Goal: Task Accomplishment & Management: Manage account settings

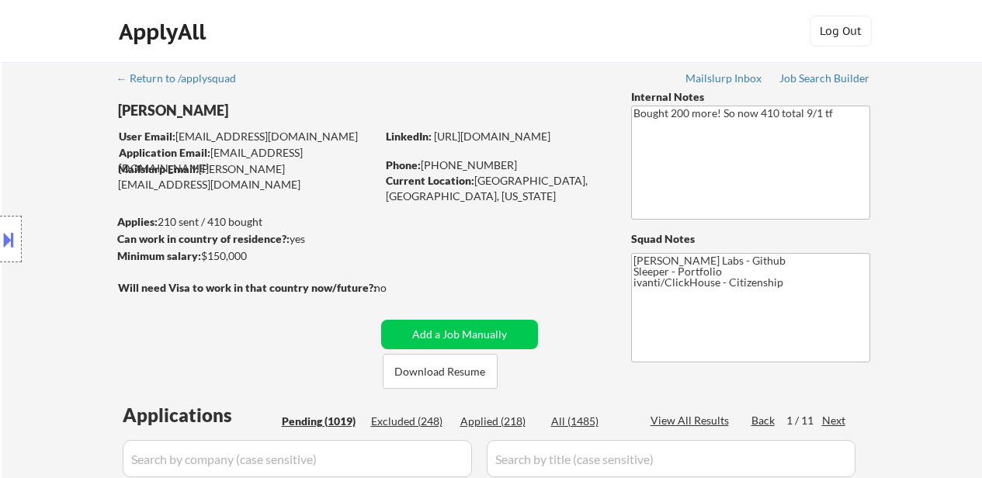
select select ""pending""
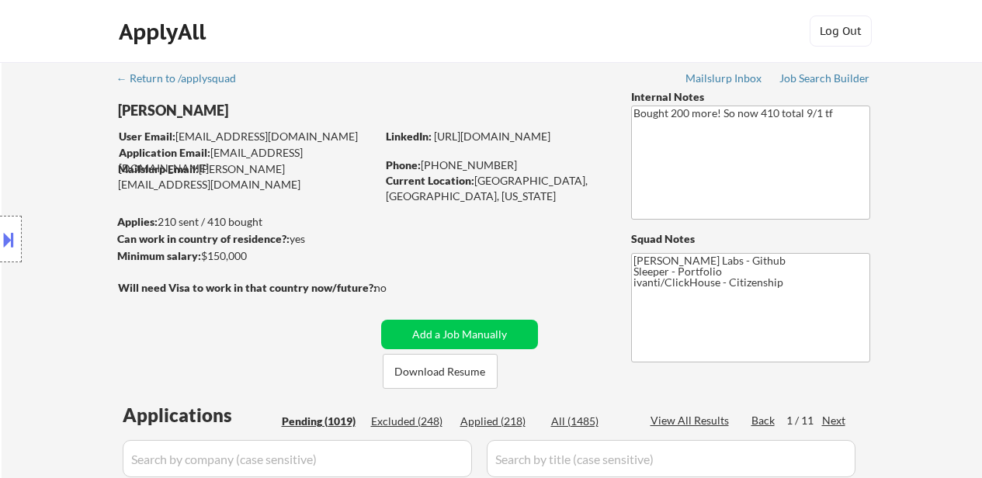
select select ""pending""
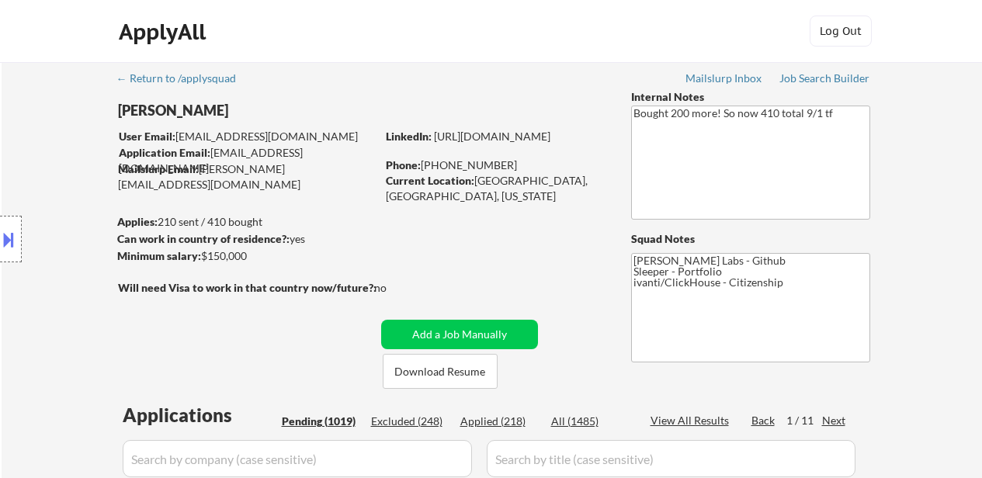
select select ""pending""
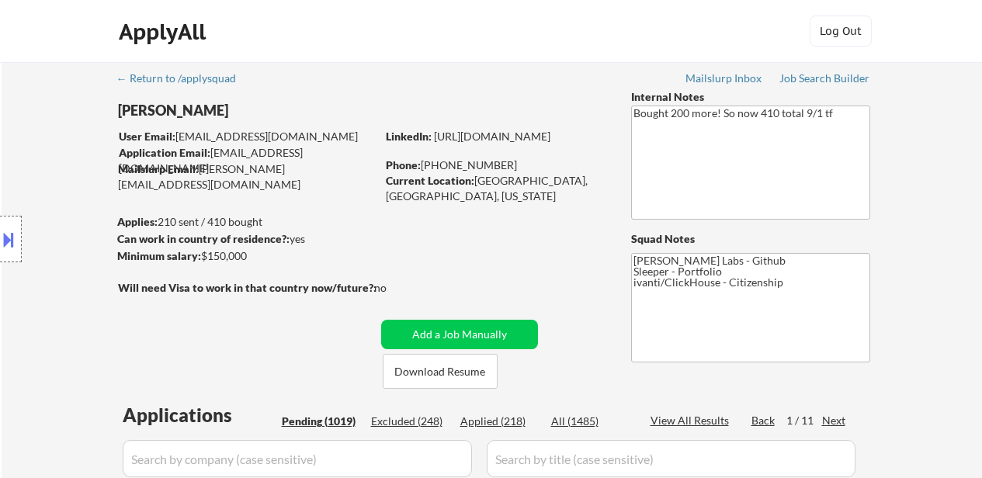
select select ""pending""
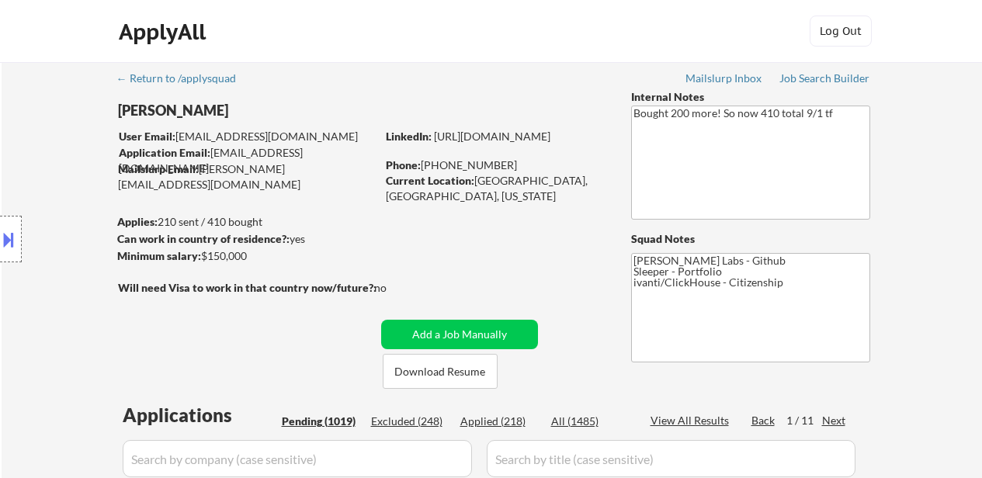
select select ""pending""
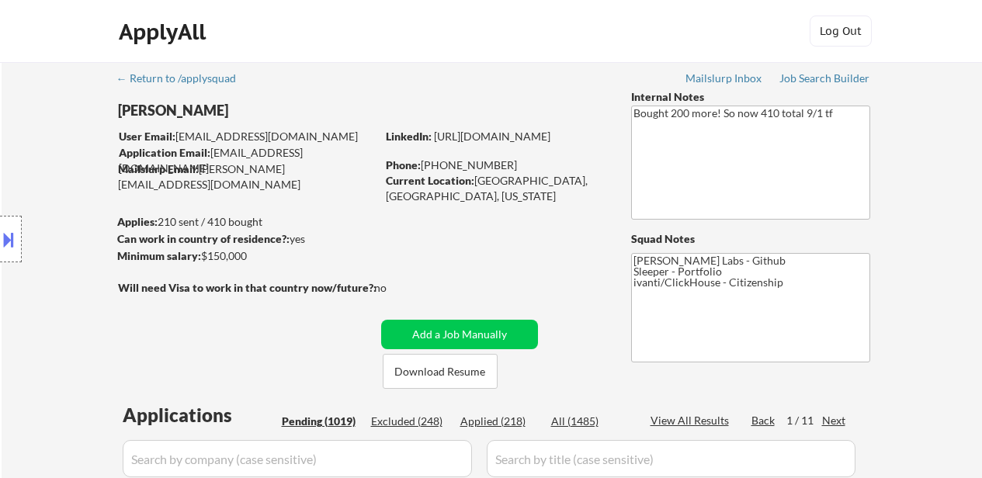
select select ""pending""
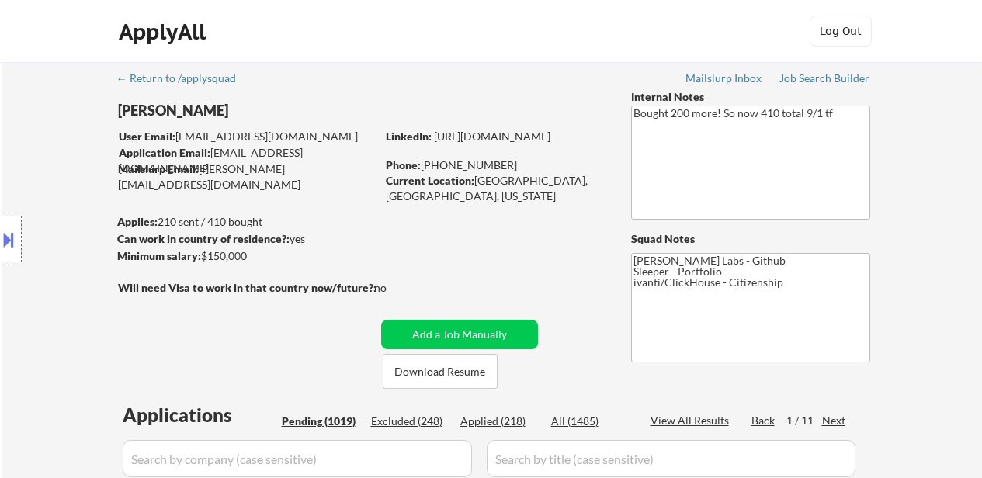
select select ""pending""
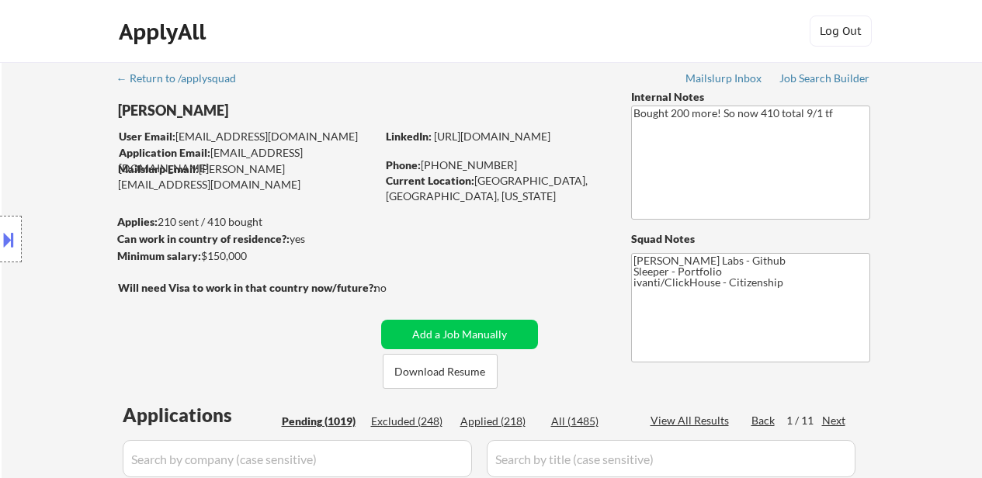
select select ""pending""
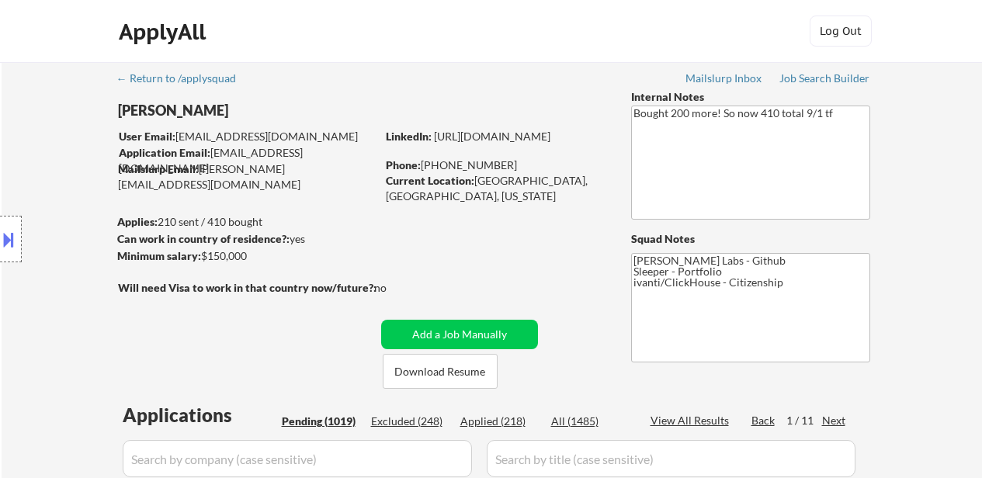
select select ""pending""
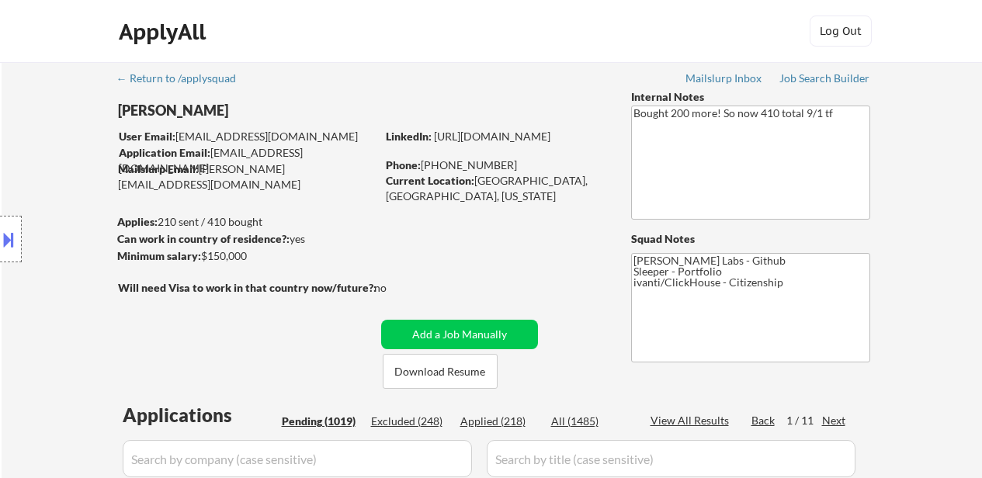
select select ""pending""
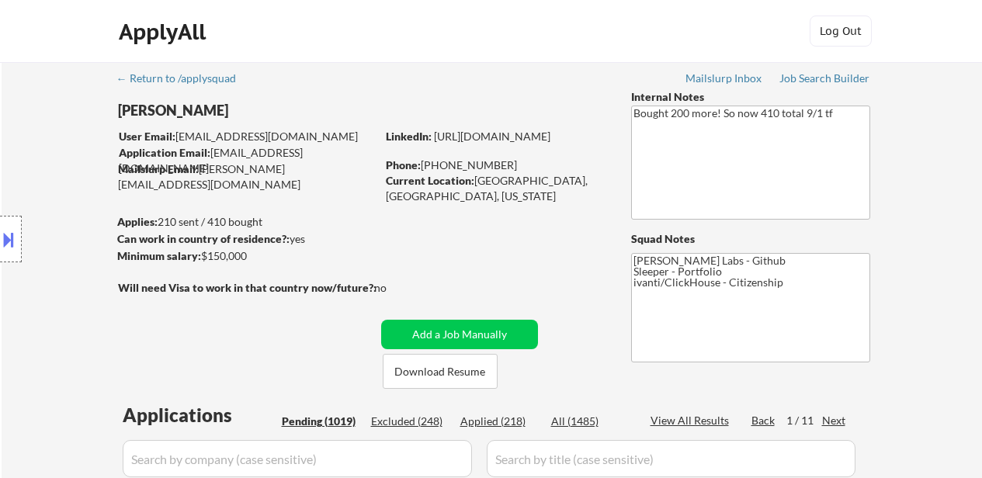
select select ""pending""
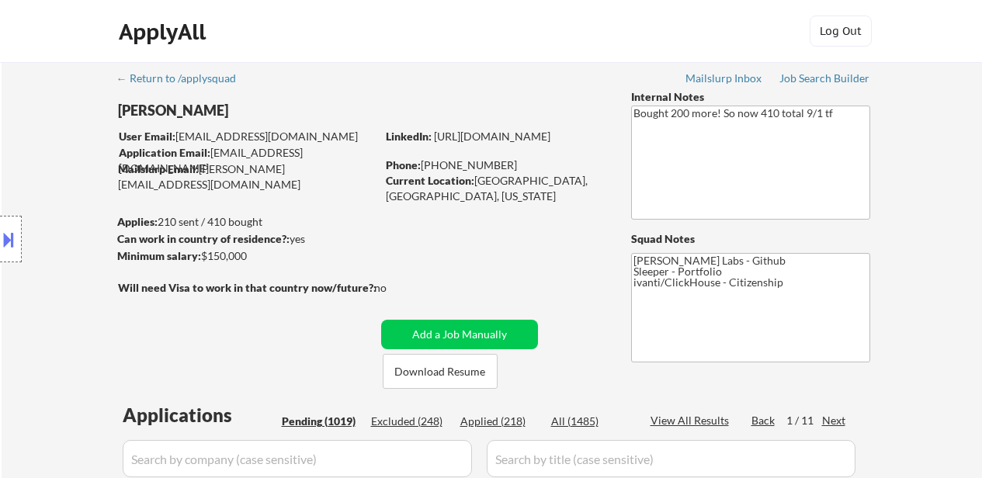
select select ""pending""
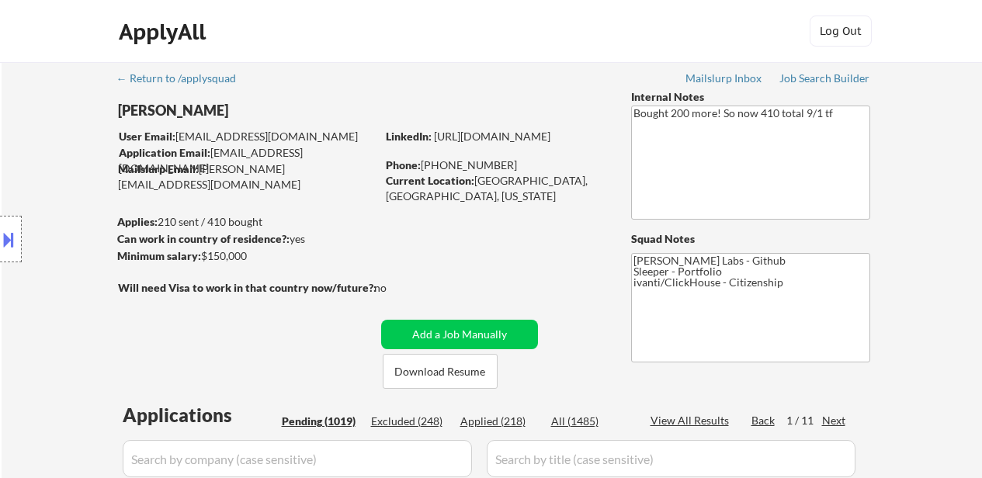
select select ""pending""
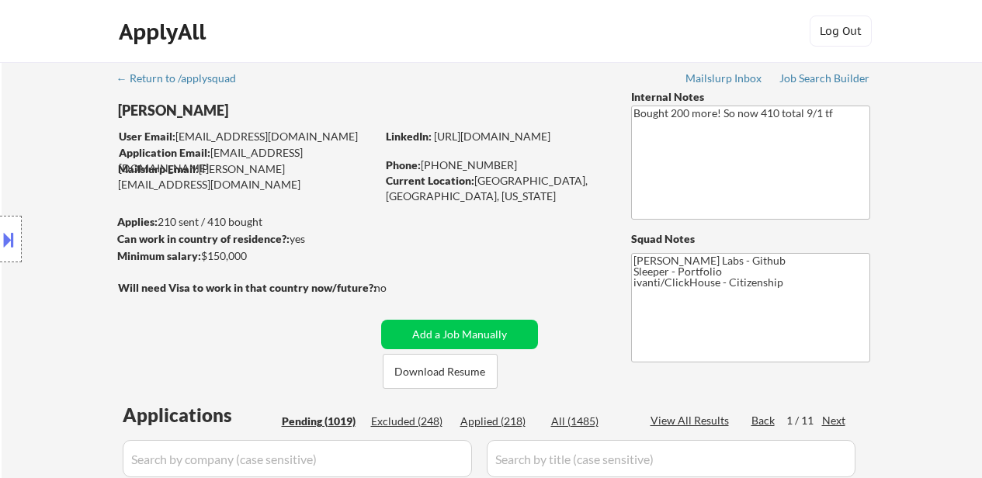
select select ""pending""
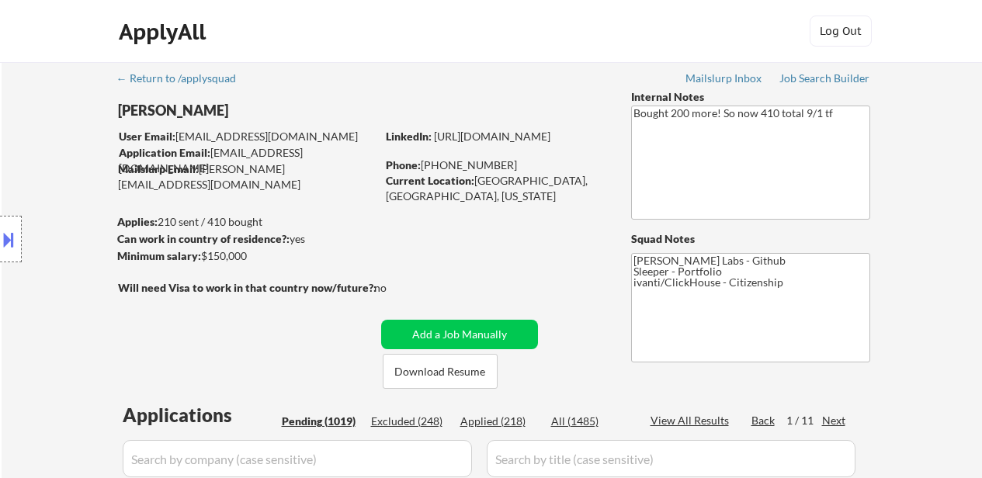
select select ""pending""
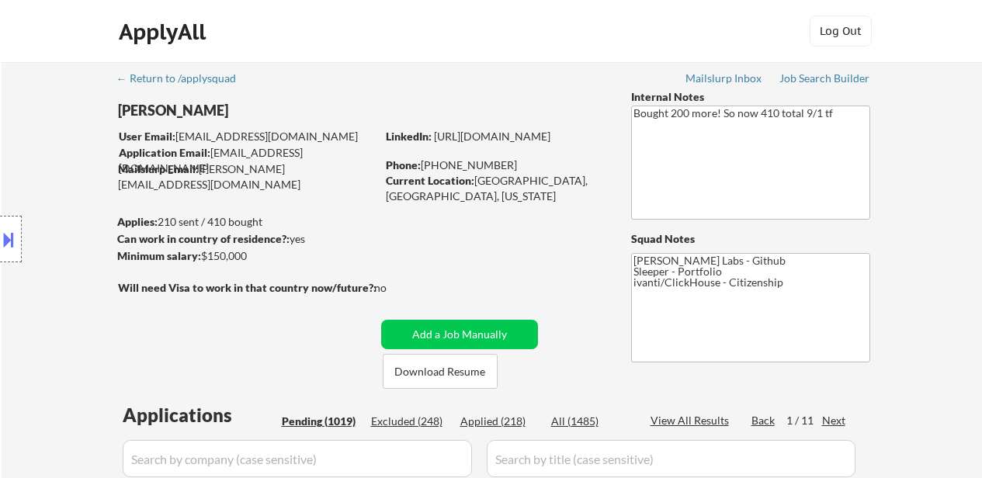
select select ""pending""
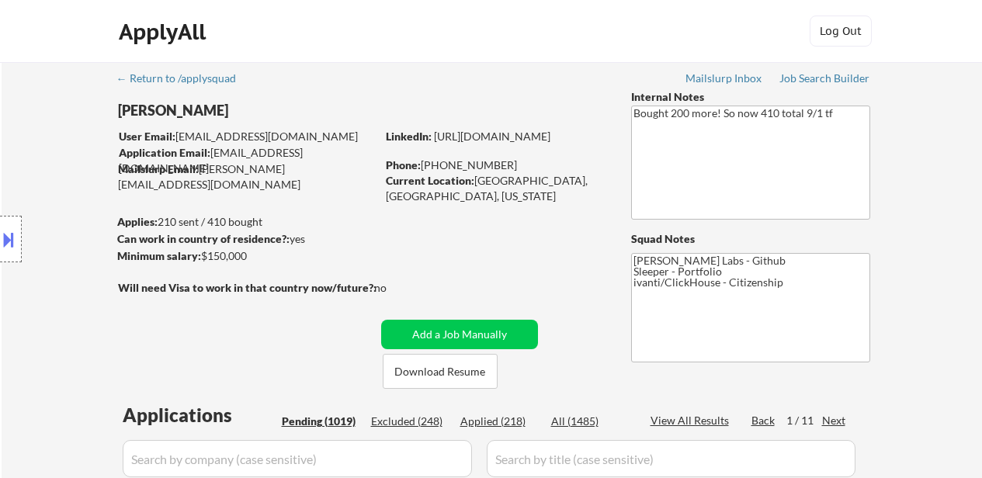
select select ""pending""
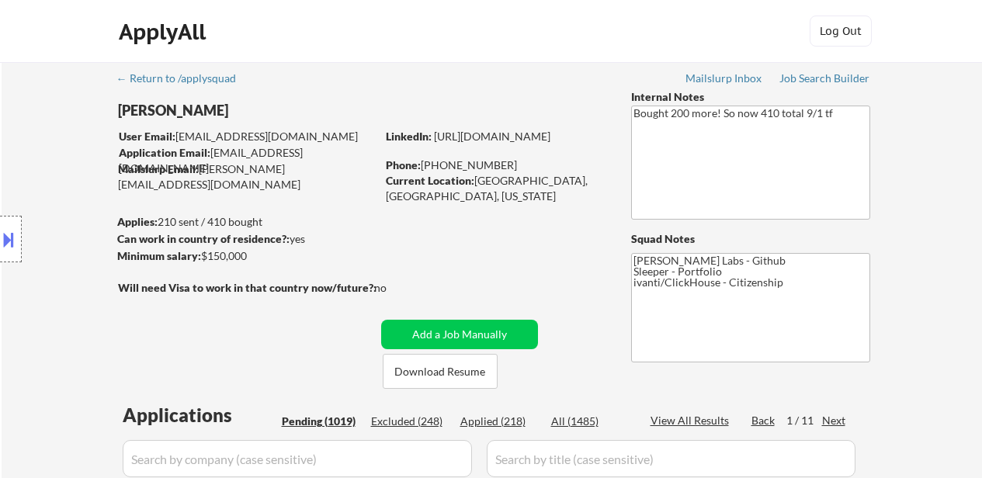
select select ""pending""
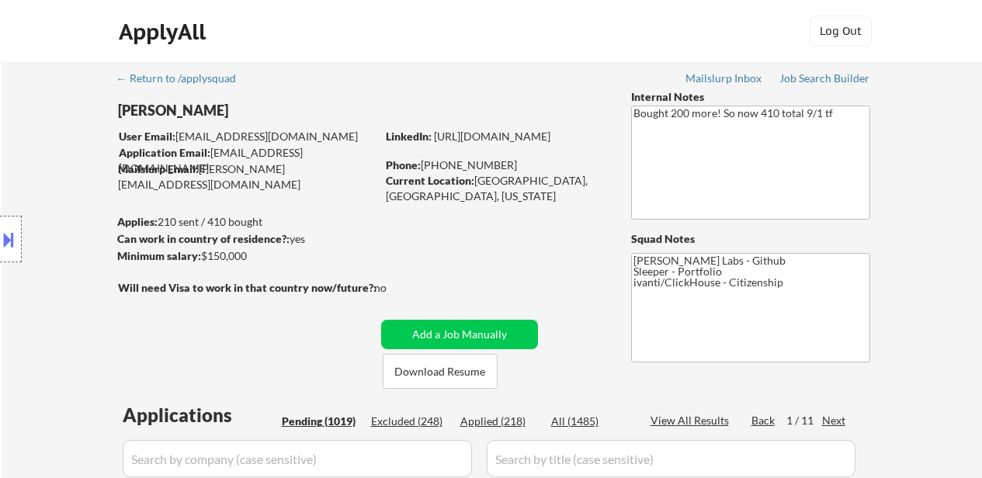
select select ""pending""
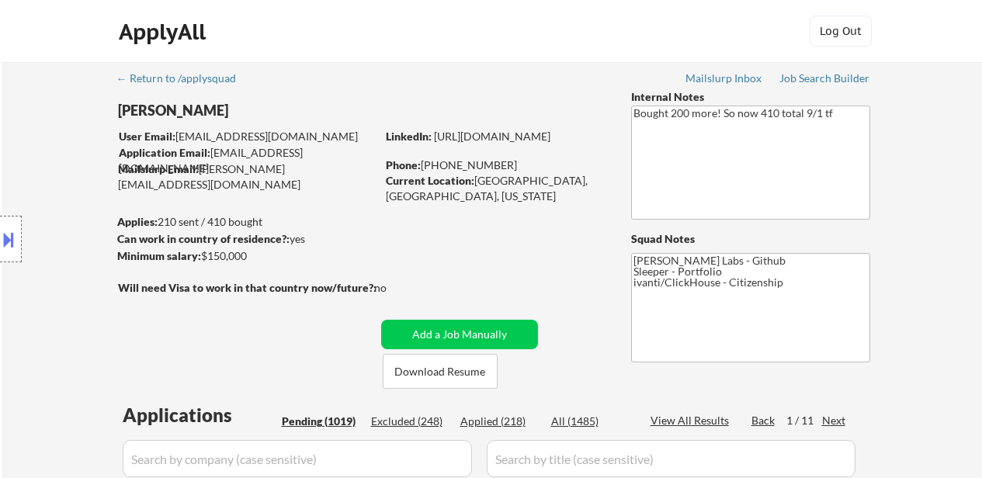
select select ""pending""
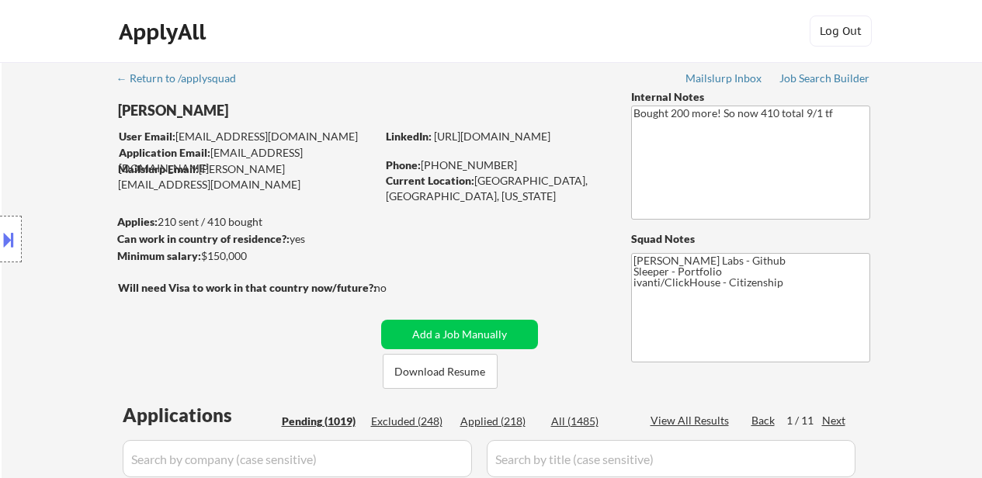
scroll to position [633, 0]
